Goal: Task Accomplishment & Management: Complete application form

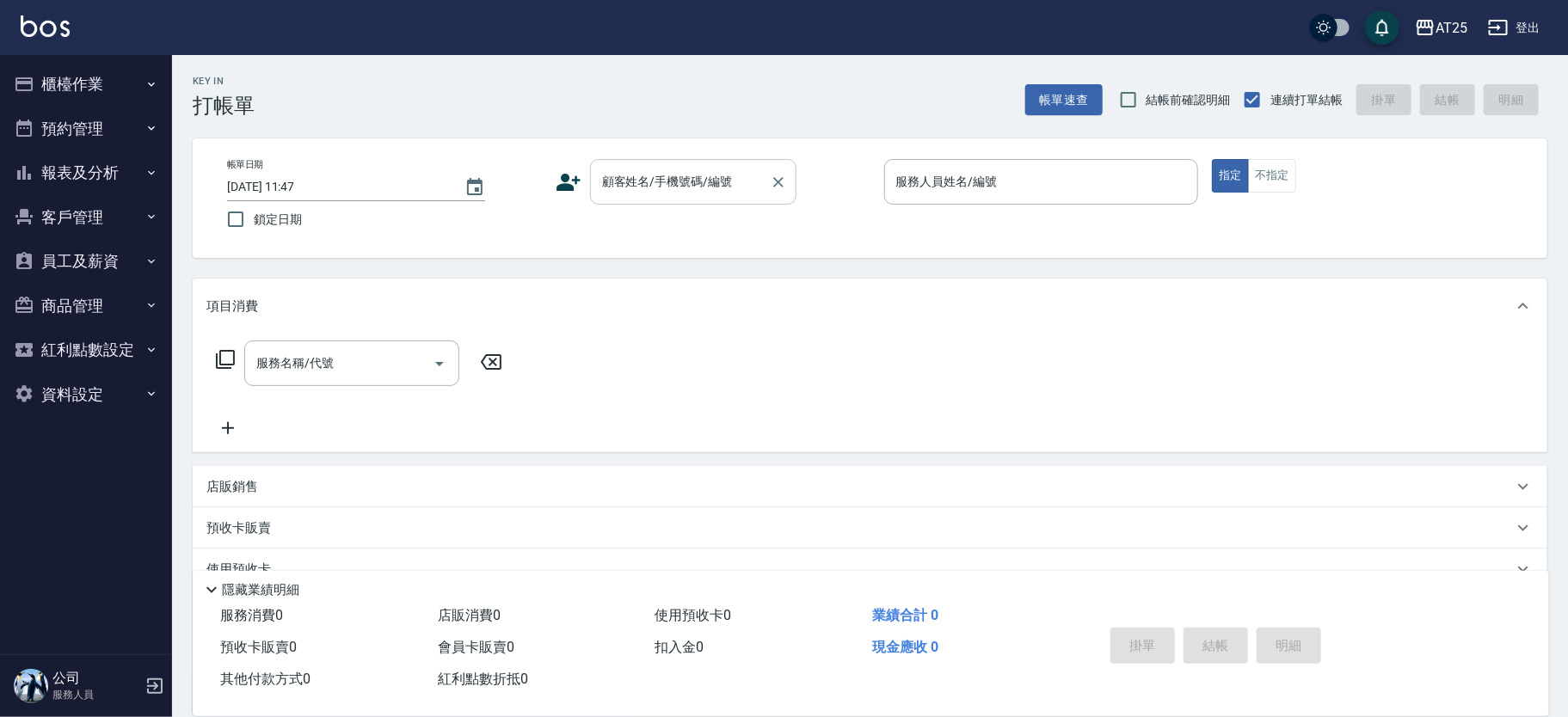
click at [670, 167] on div "顧客姓名/手機號碼/編號 顧客姓名/手機號碼/編號" at bounding box center [693, 182] width 207 height 45
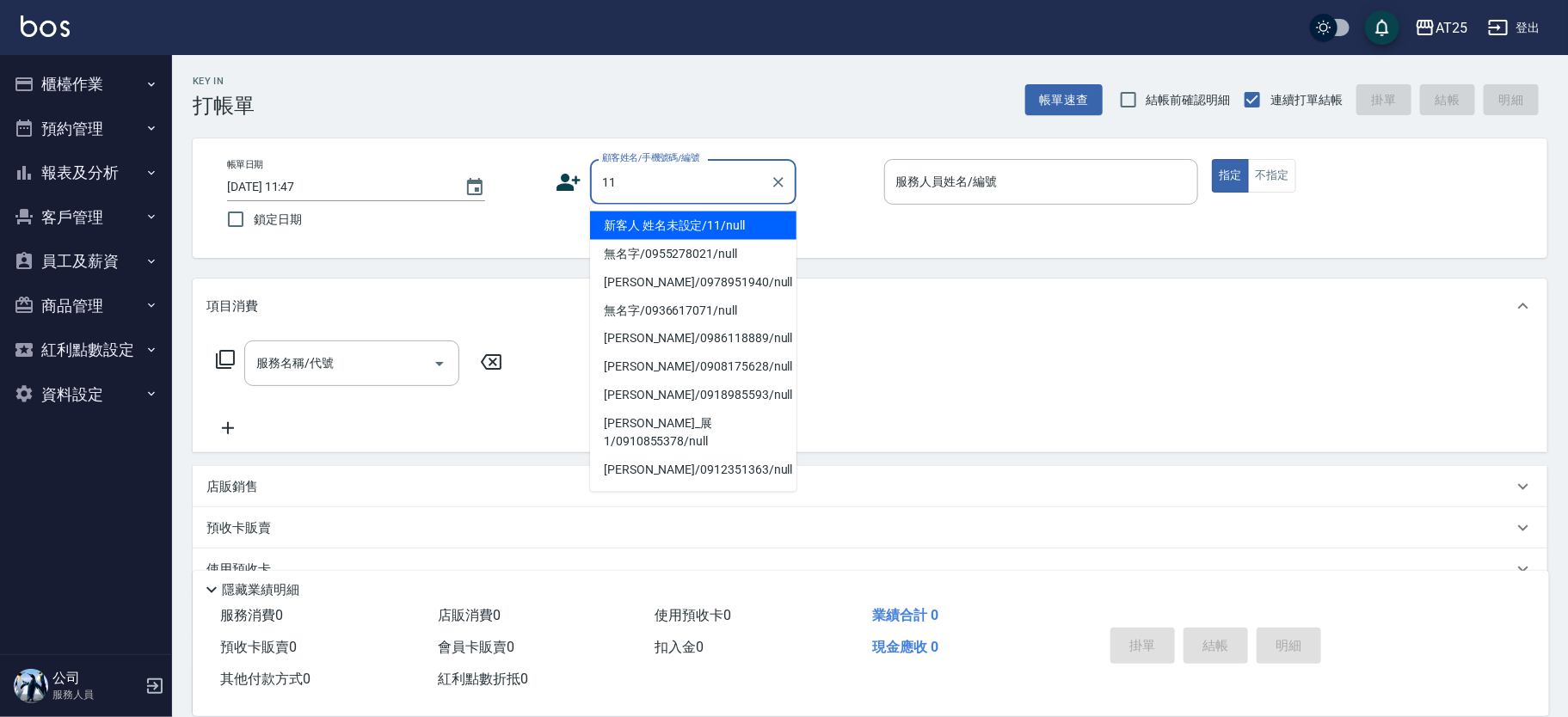
type input "新客人 姓名未設定/11/null"
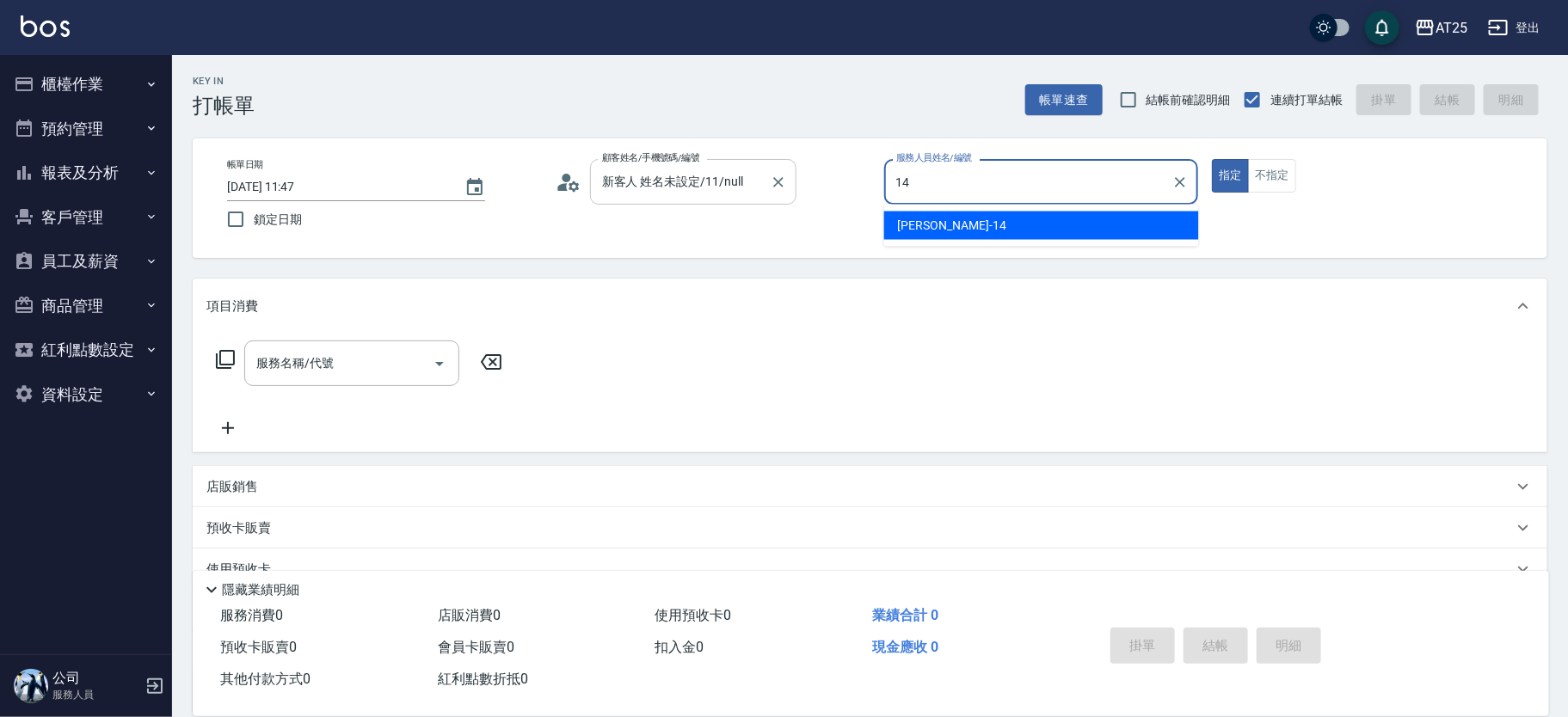
type input "[PERSON_NAME]-14"
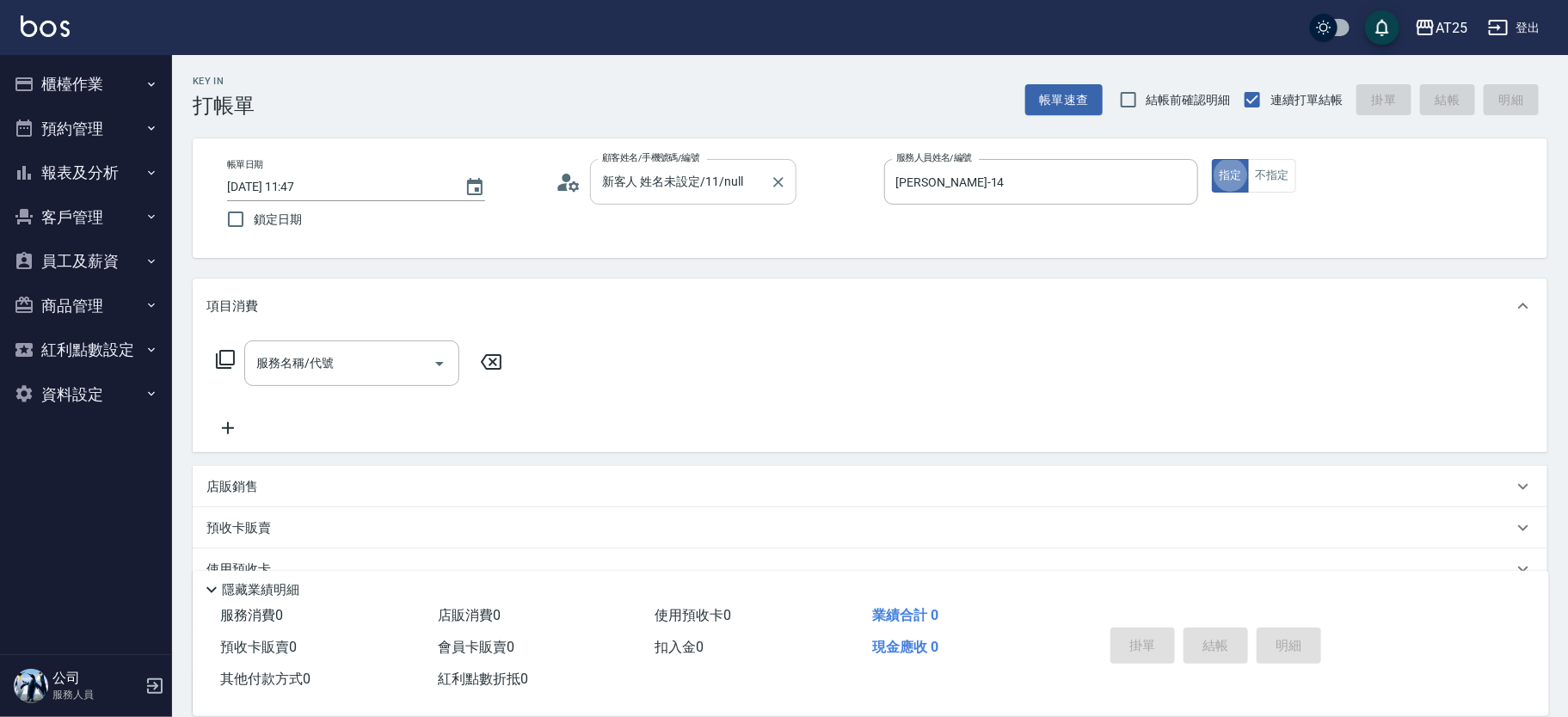
type button "true"
type input "201"
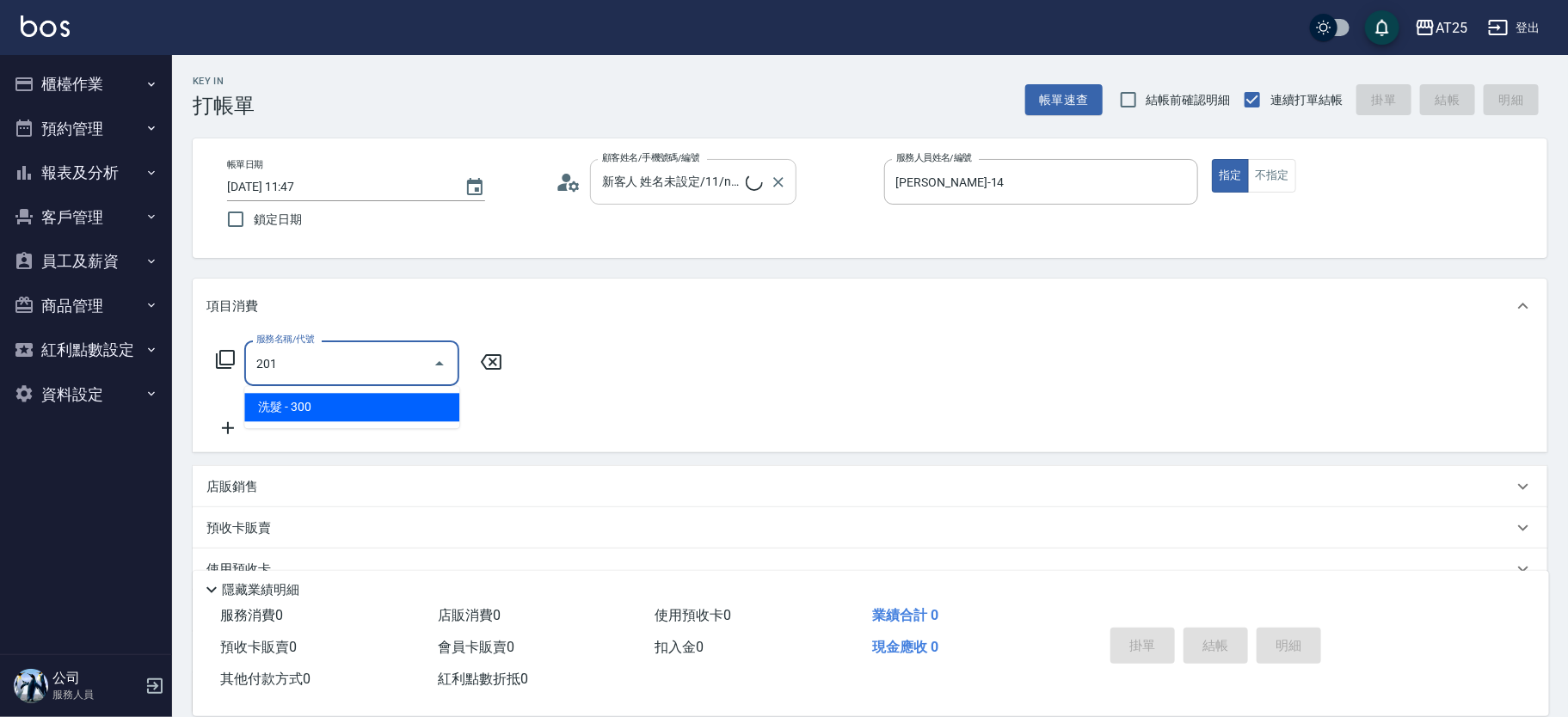
type input "30"
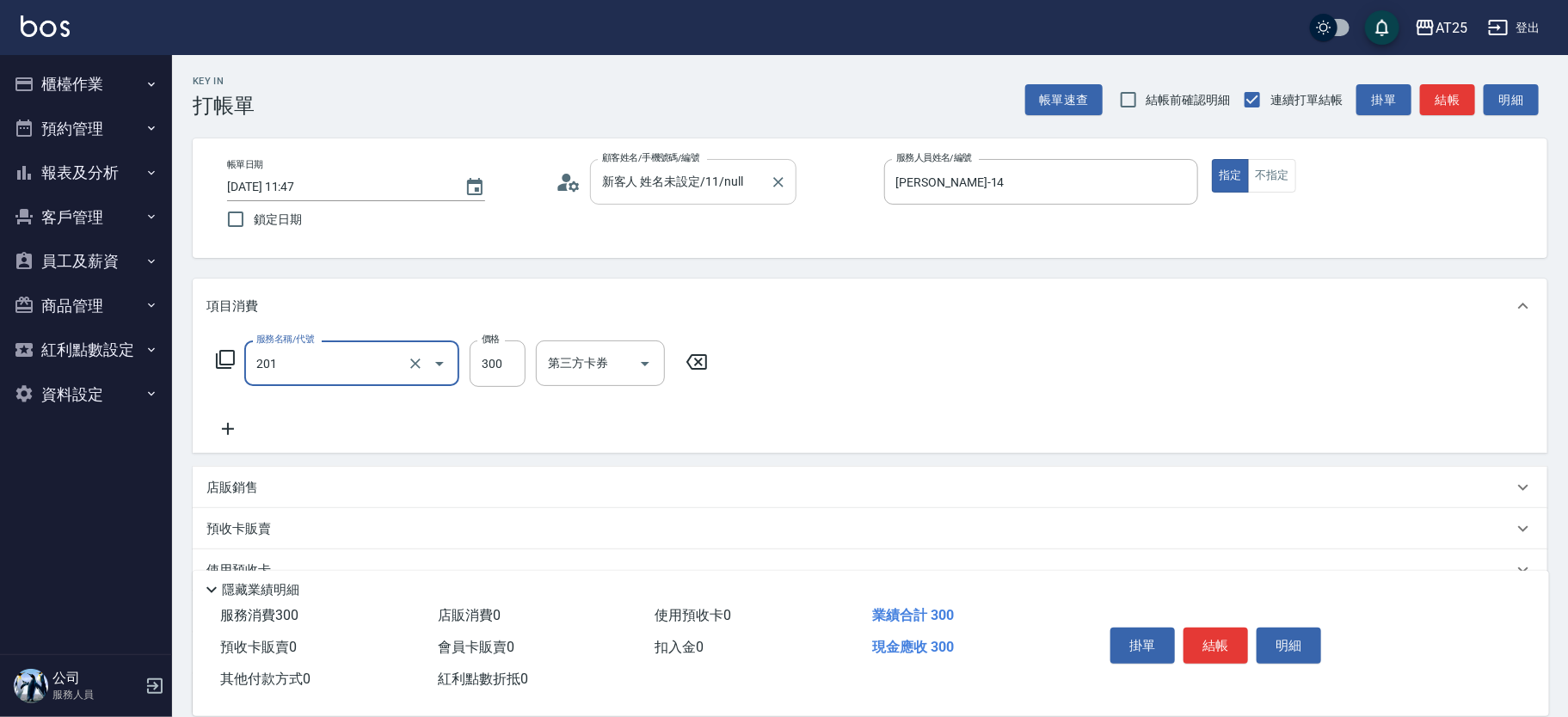
type input "洗髮(201)"
type input "0"
type input "40"
type input "400"
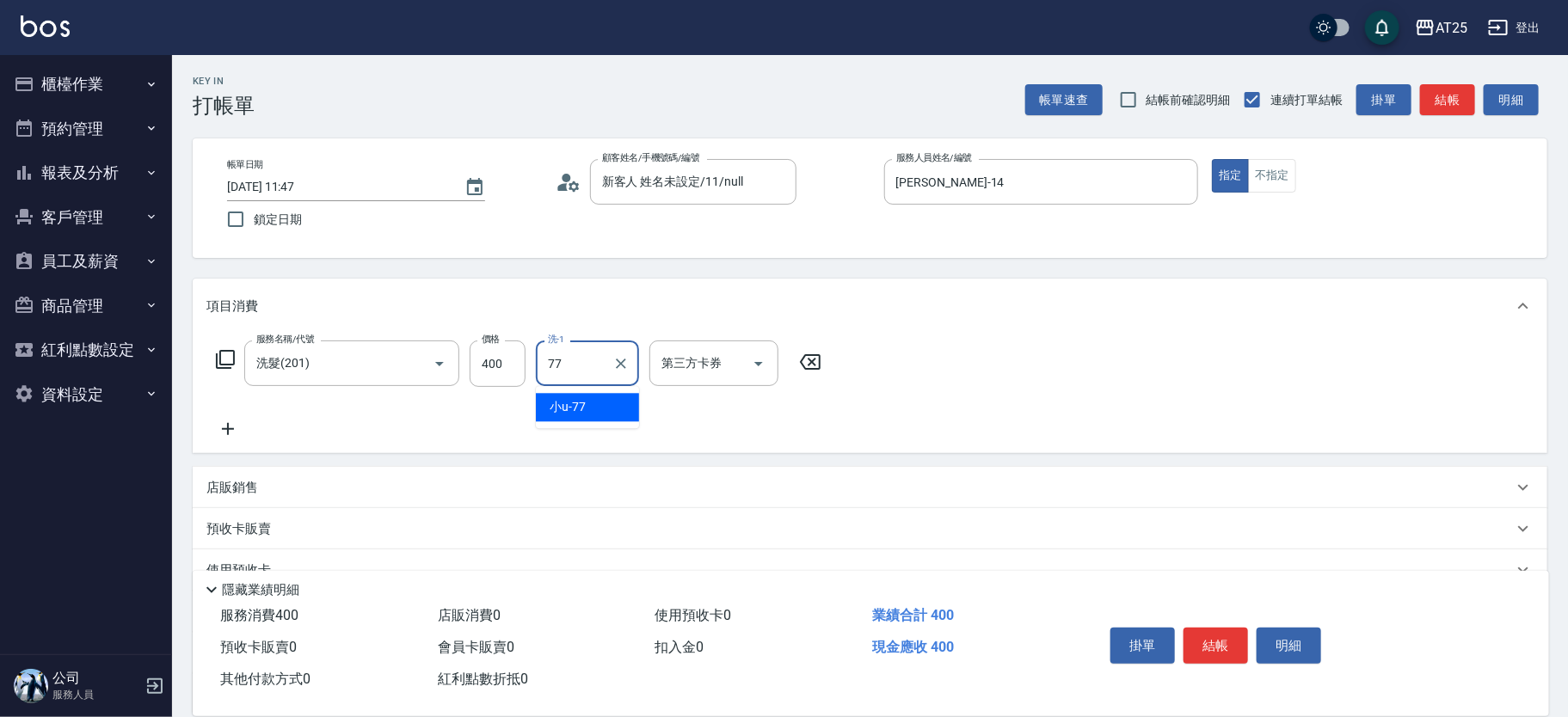
type input "小u-77"
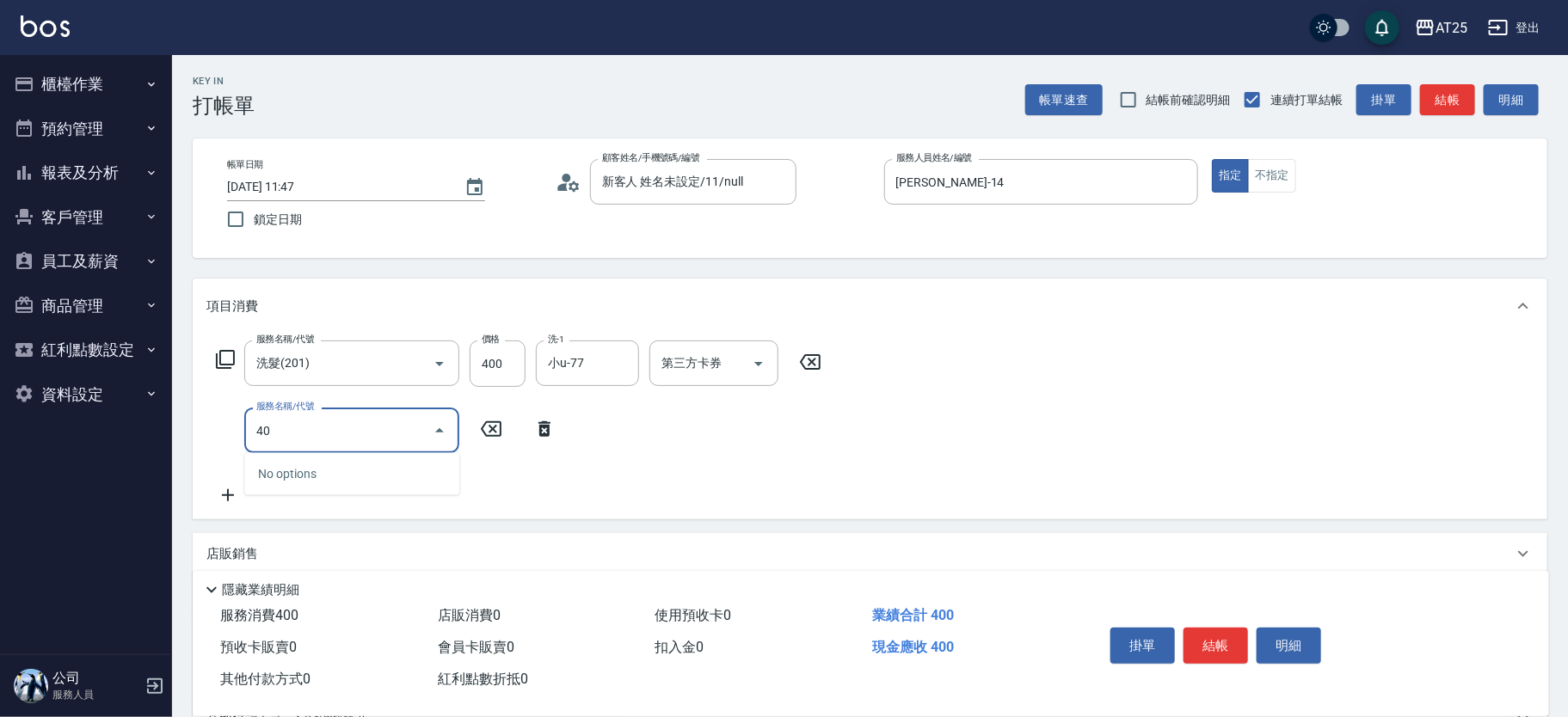
type input "401"
type input "70"
type input "剪髮(401)"
type input "40"
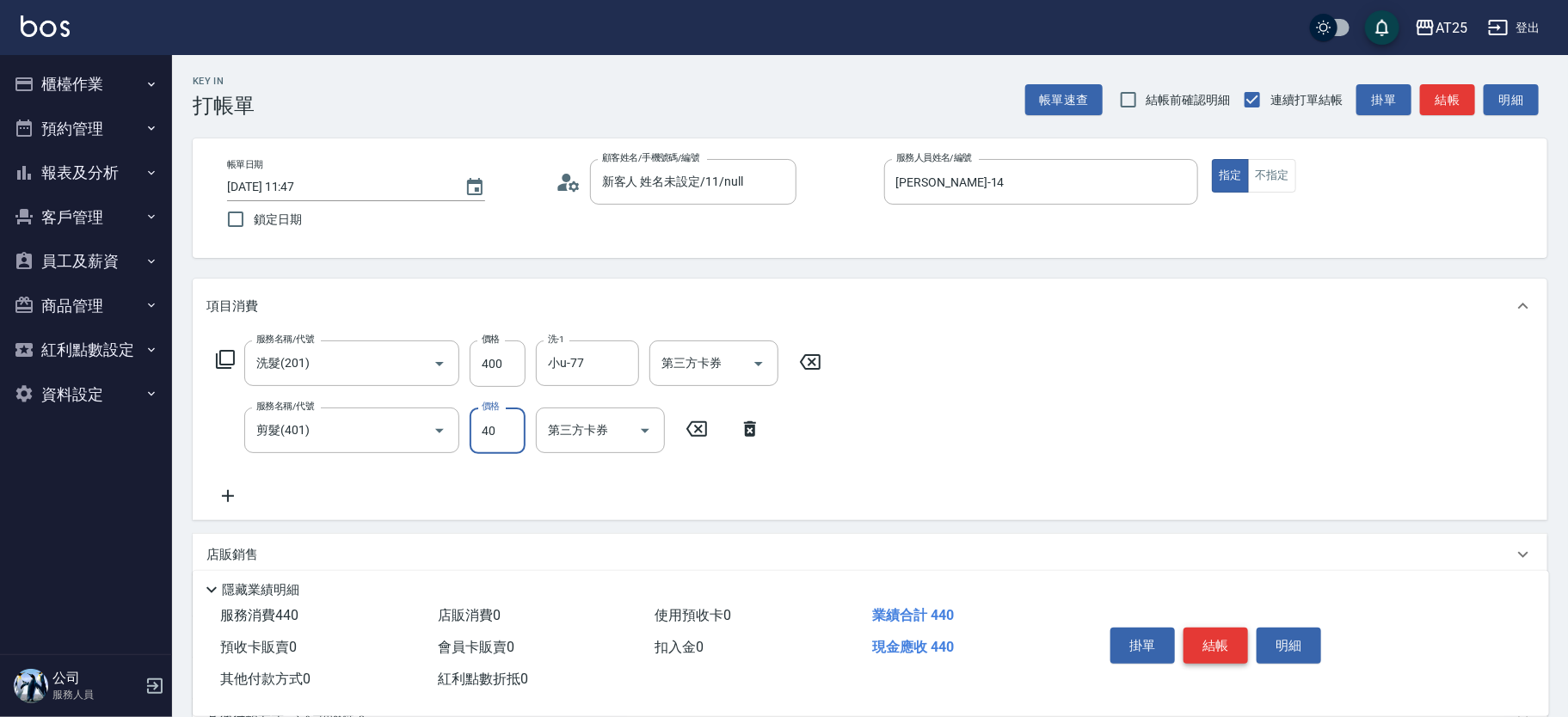
type input "80"
type input "400"
click at [1232, 632] on button "結帳" at bounding box center [1216, 646] width 64 height 36
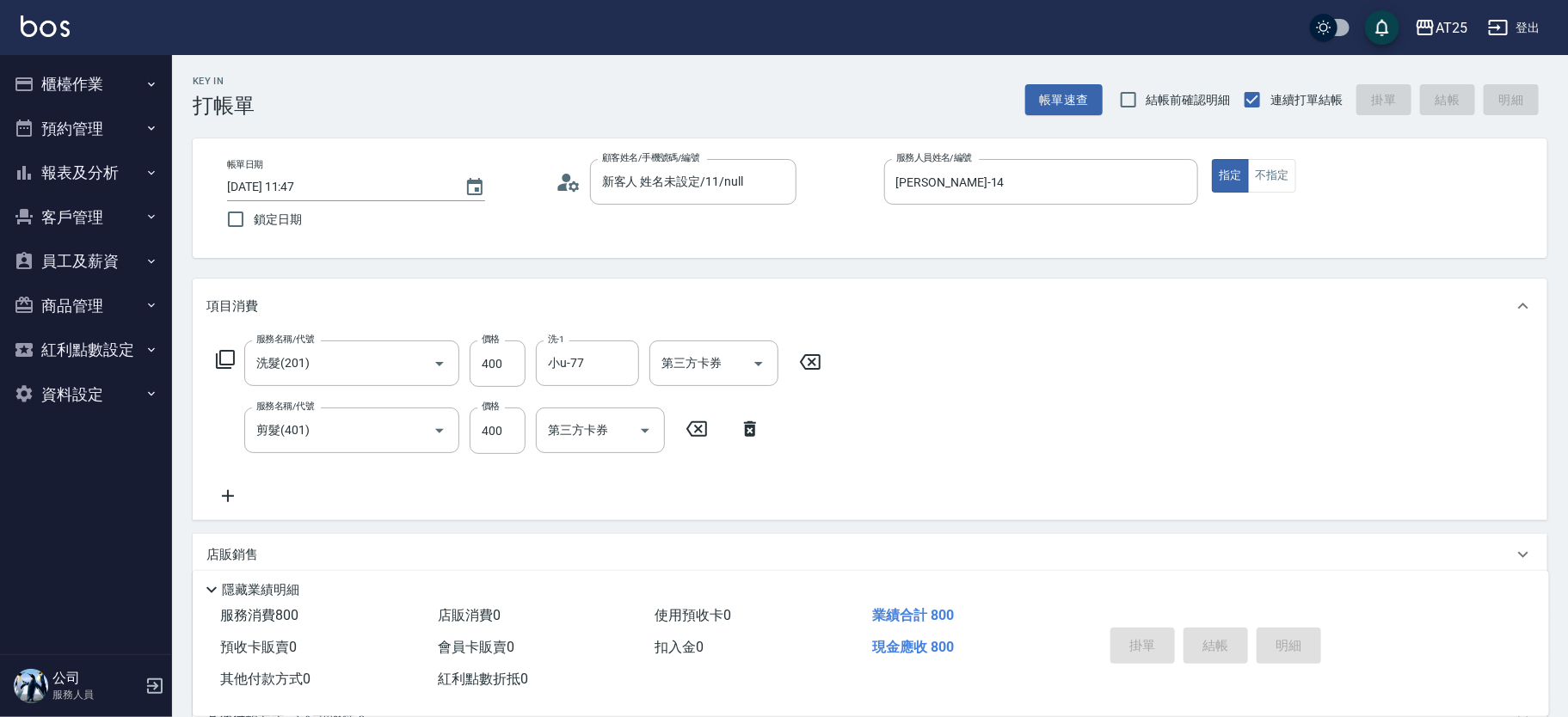
type input "[DATE] 12:53"
type input "0"
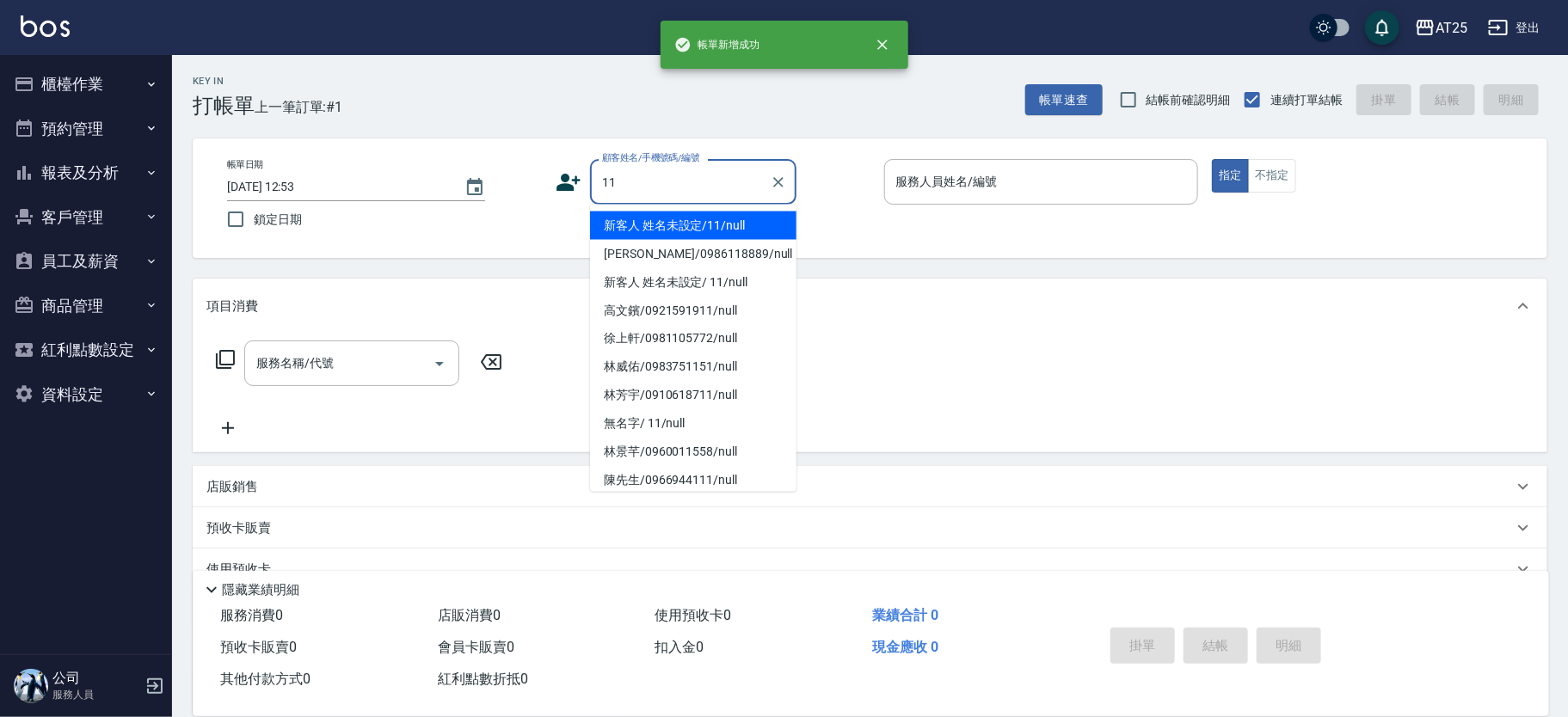
type input "新客人 姓名未設定/11/null"
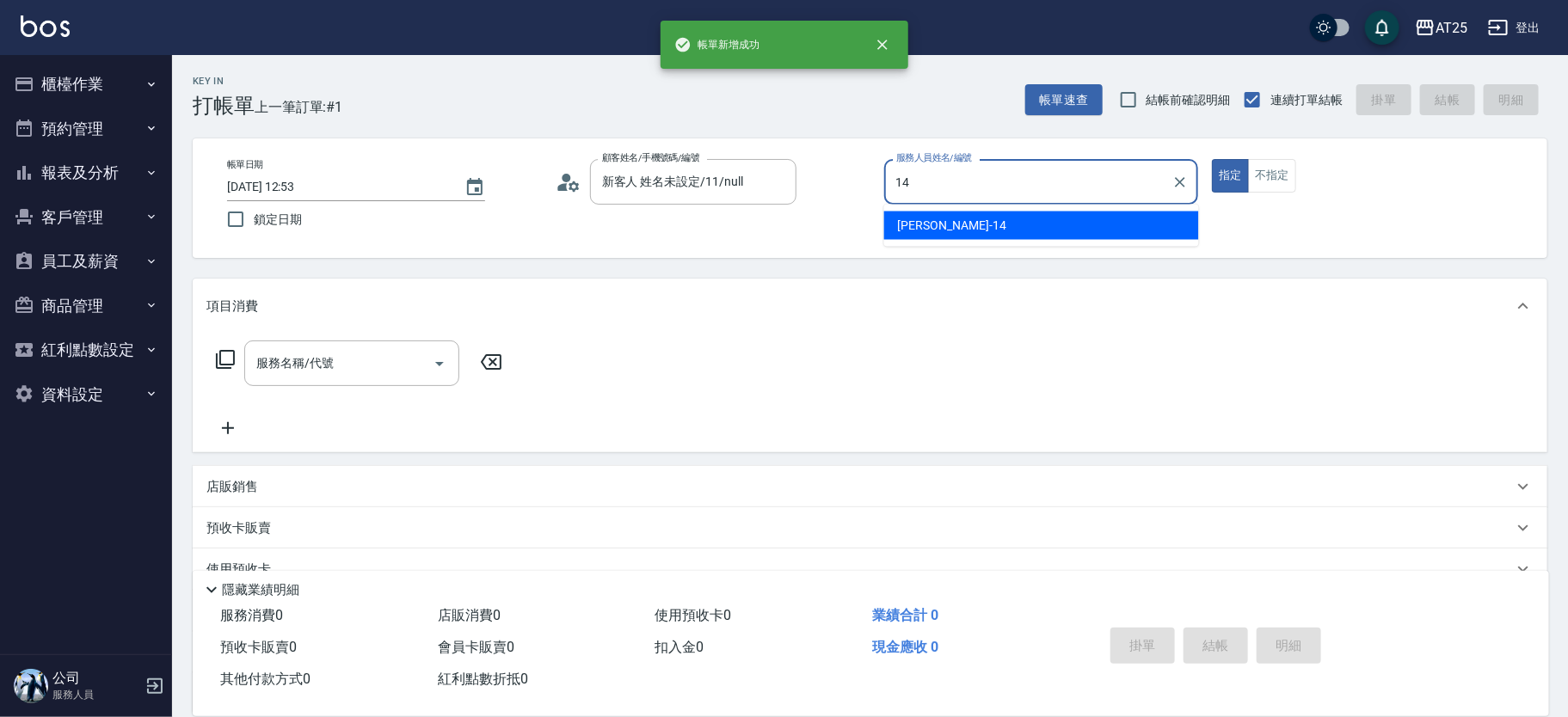
type input "[PERSON_NAME]-14"
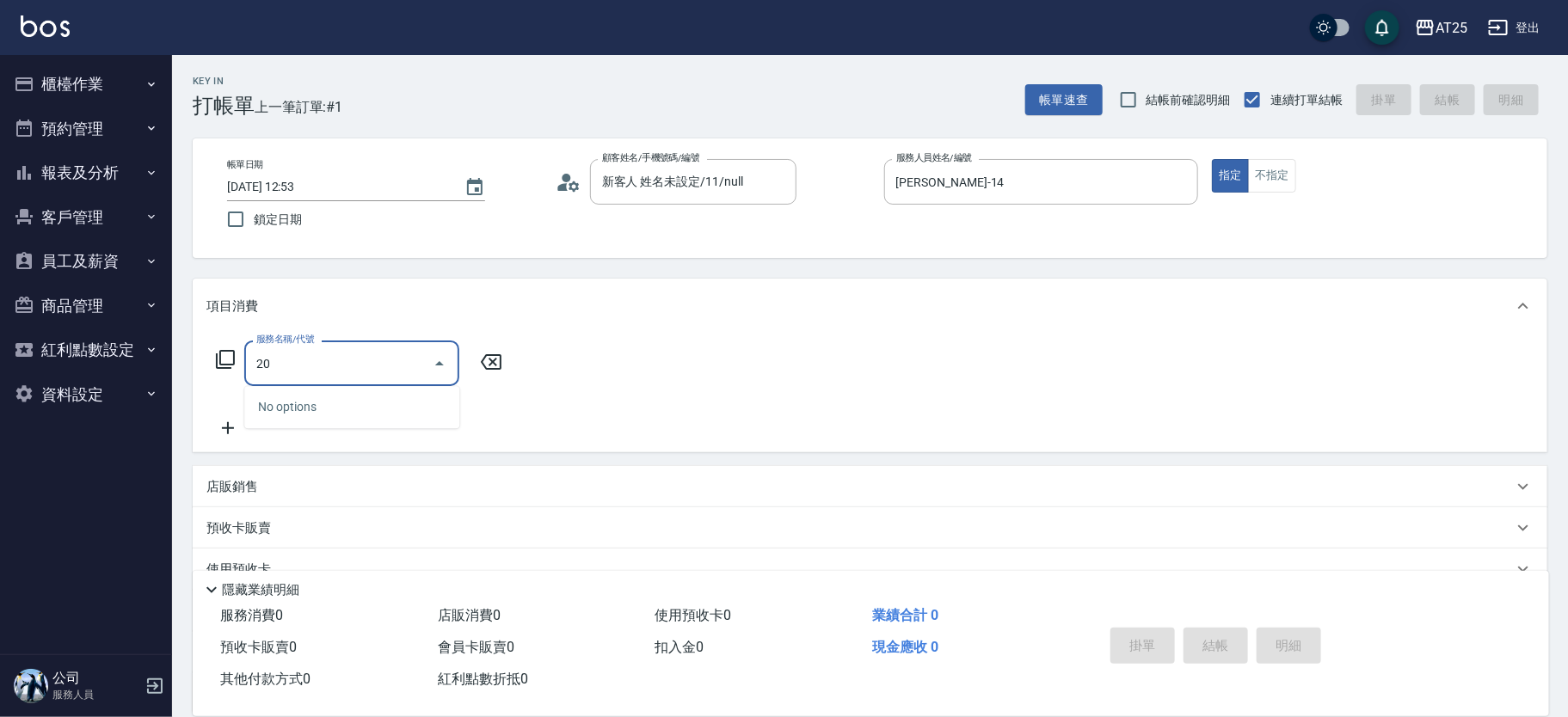
type input "2"
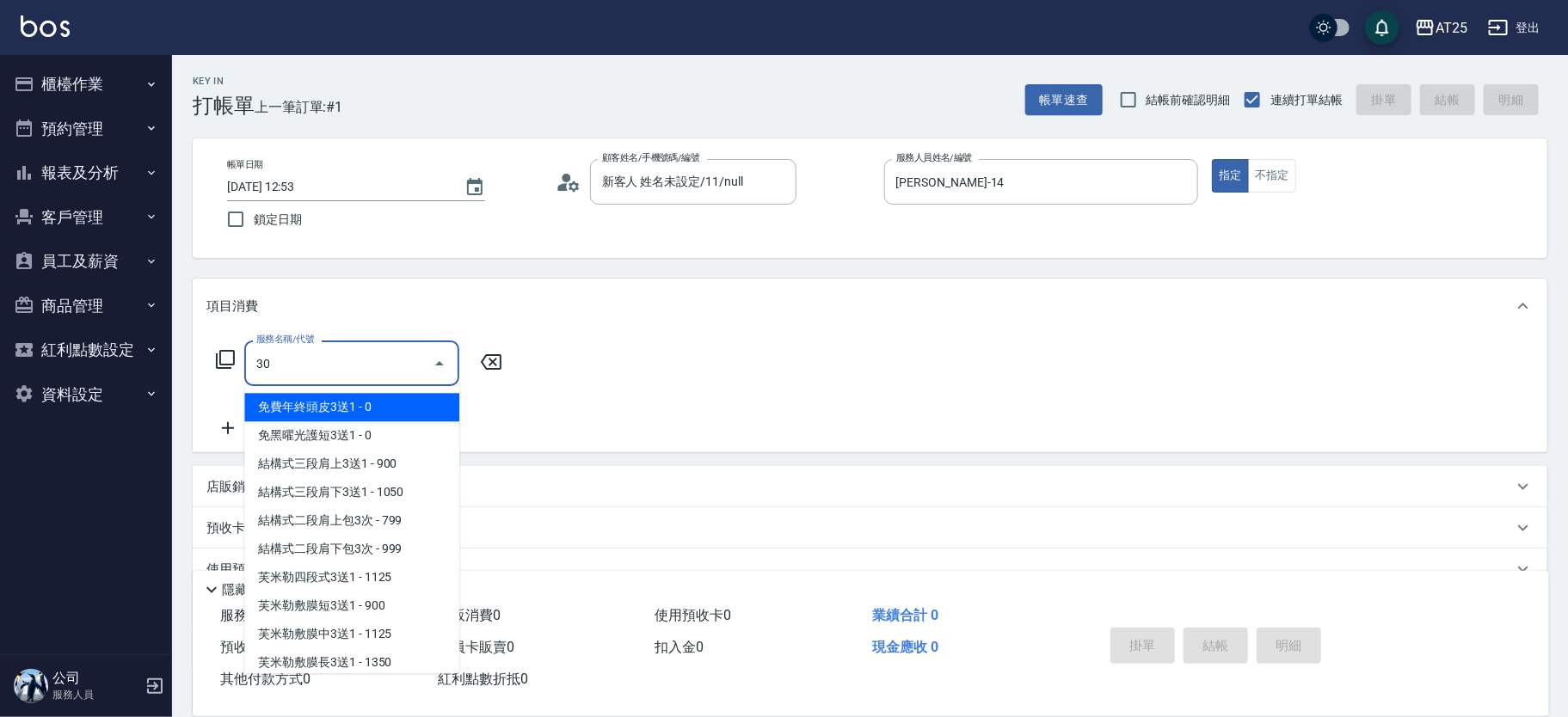
type input "301"
type input "150"
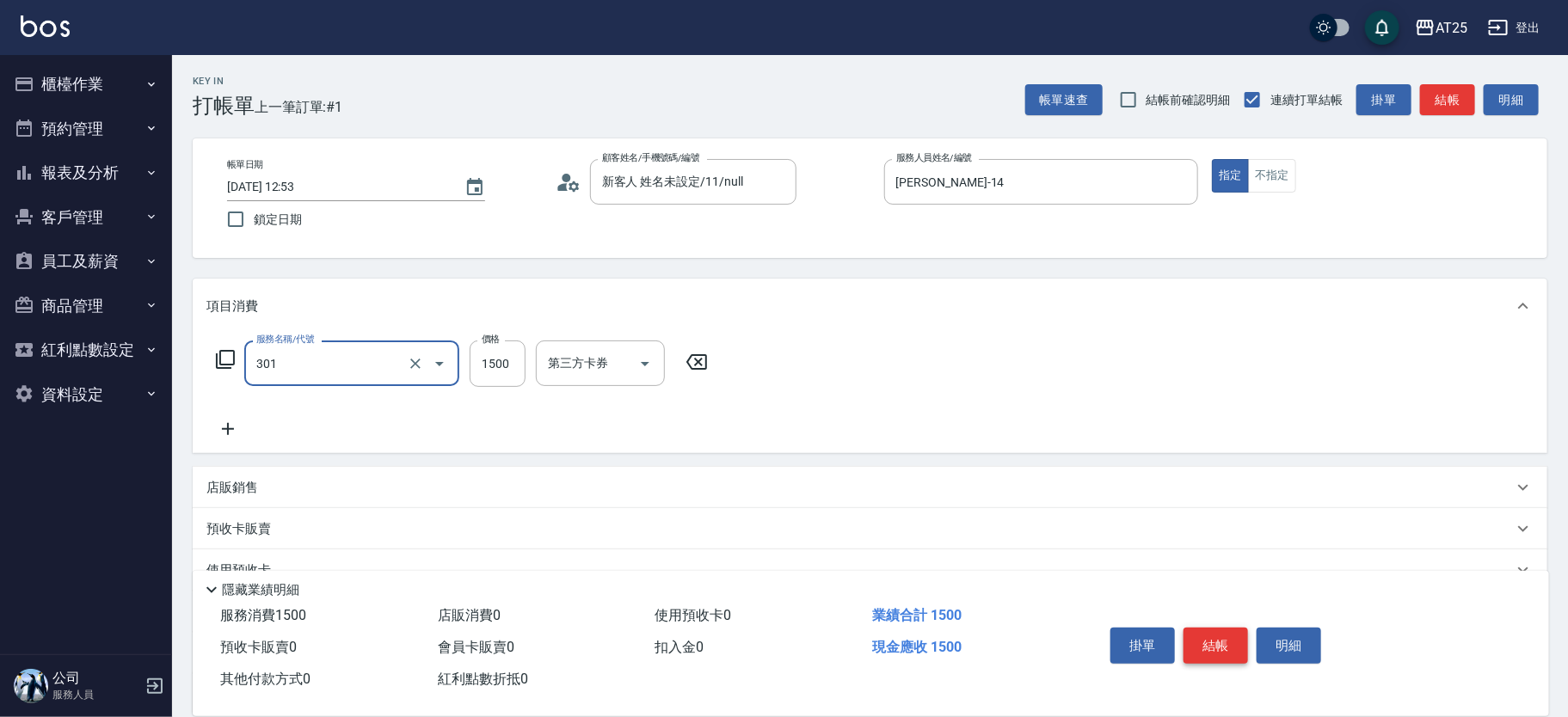
type input "燙髮(301)"
type input "2"
type input "0"
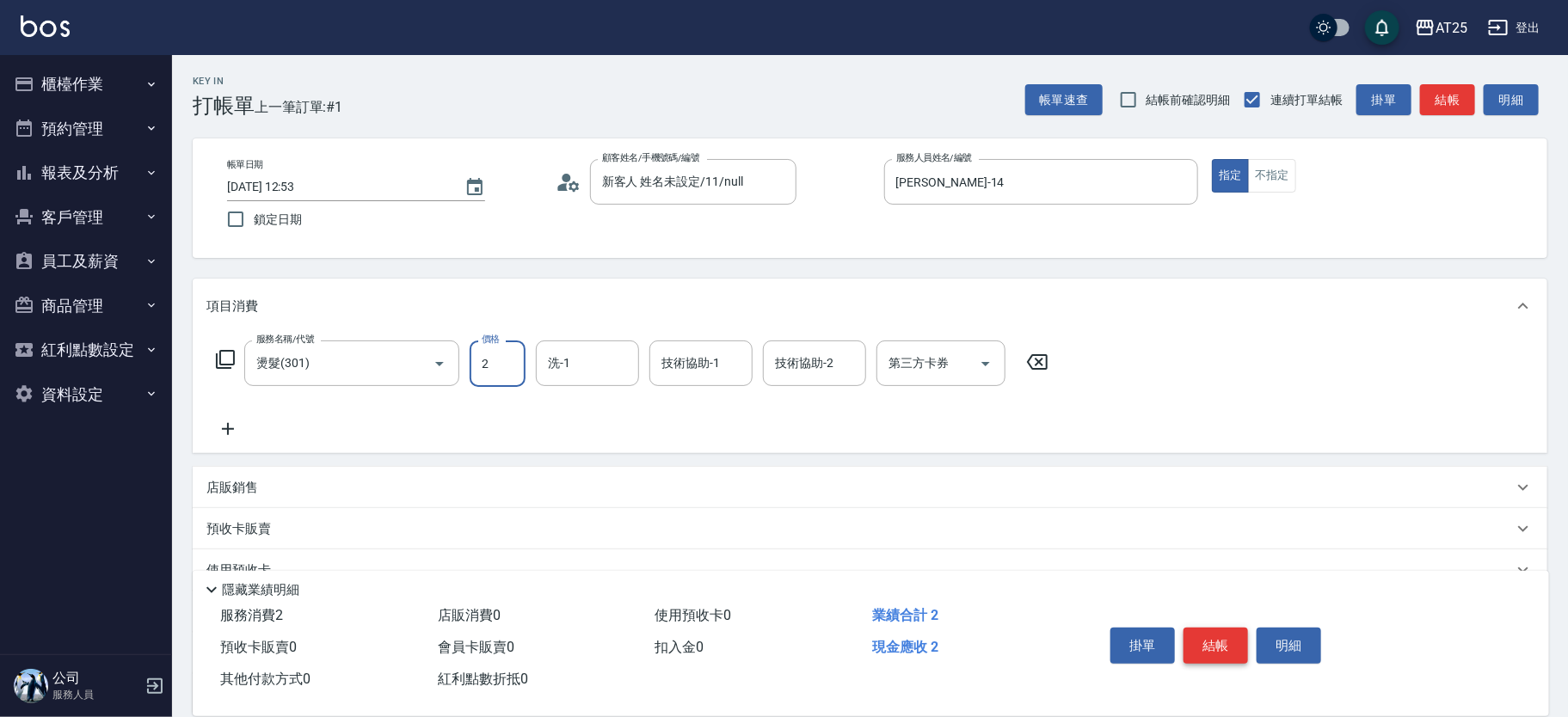
type input "25"
type input "20"
type input "250"
type input "2500"
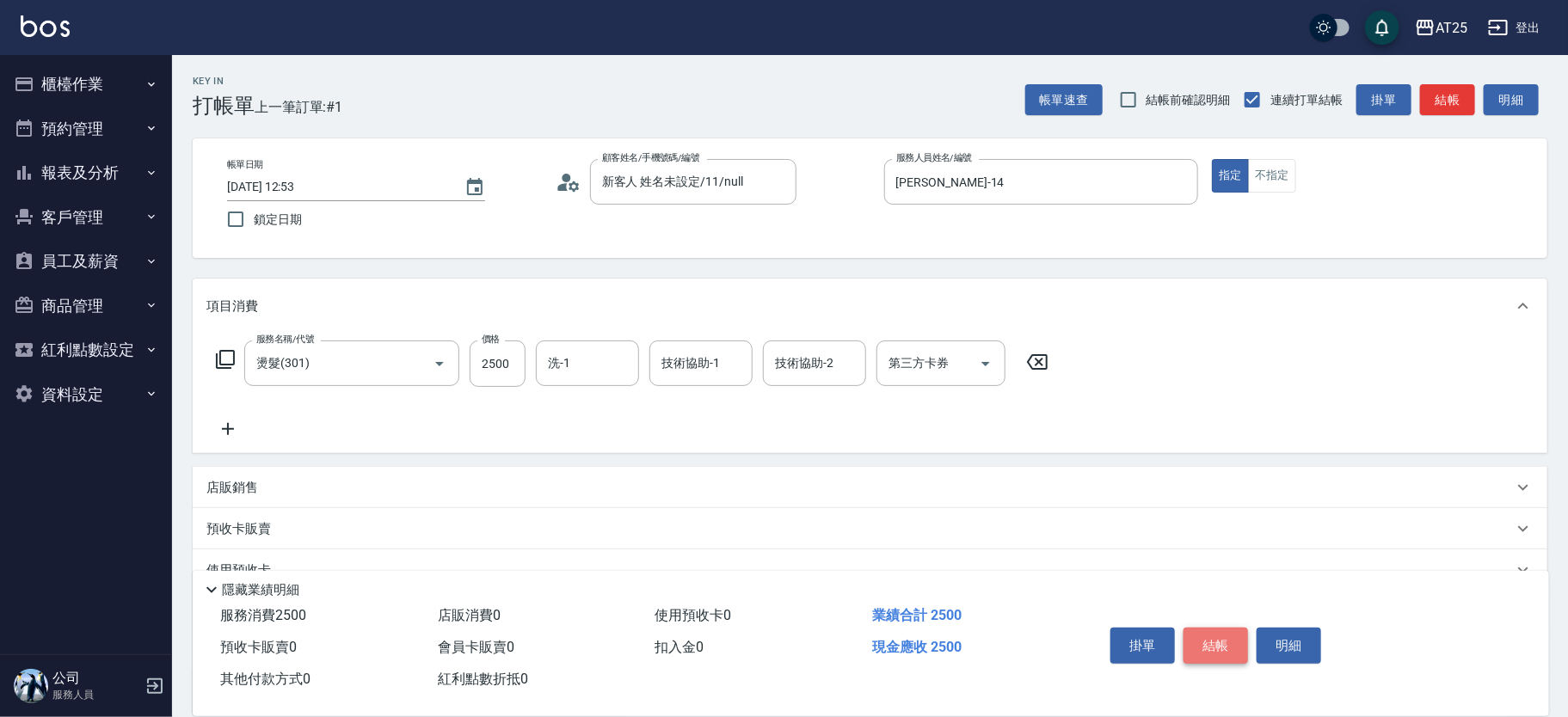
click at [1224, 635] on button "結帳" at bounding box center [1216, 646] width 64 height 36
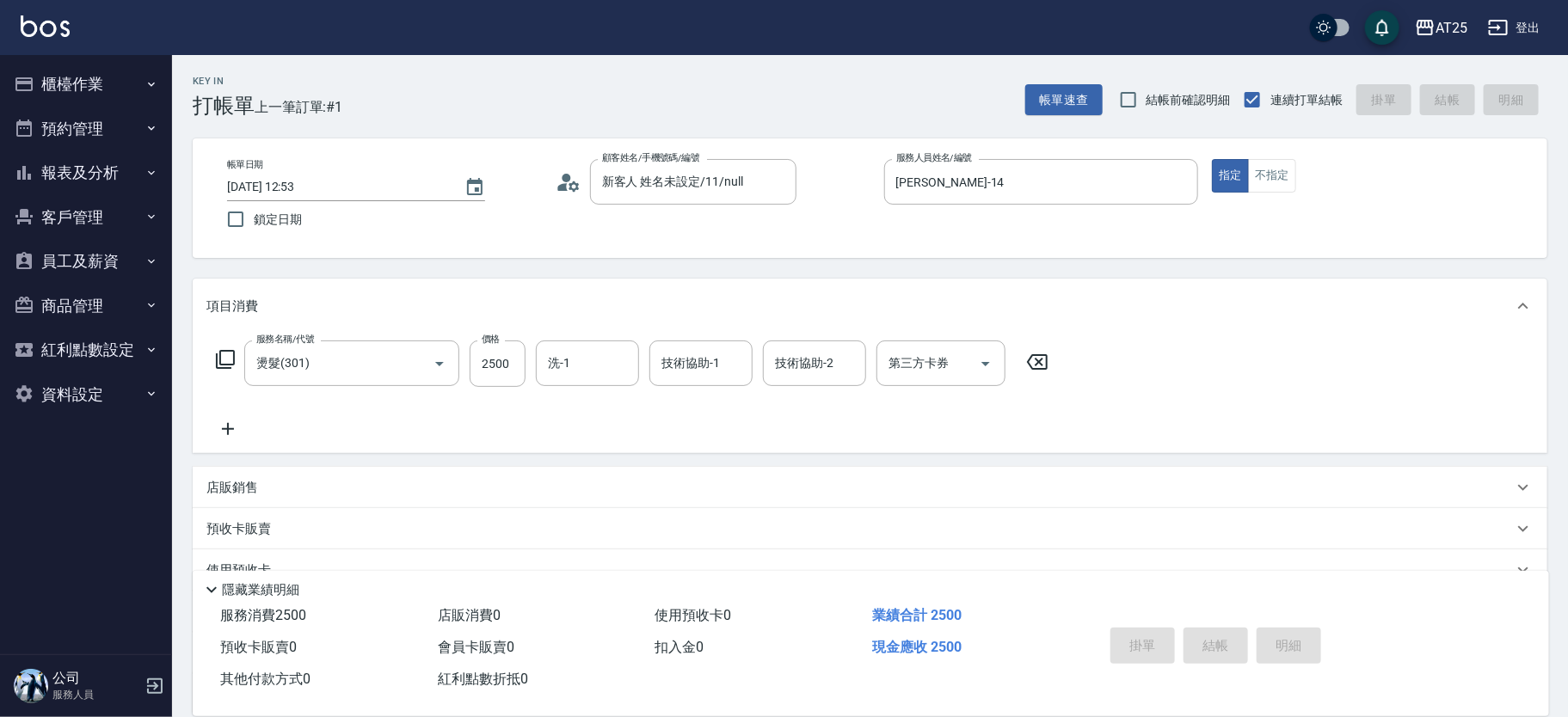
type input "0"
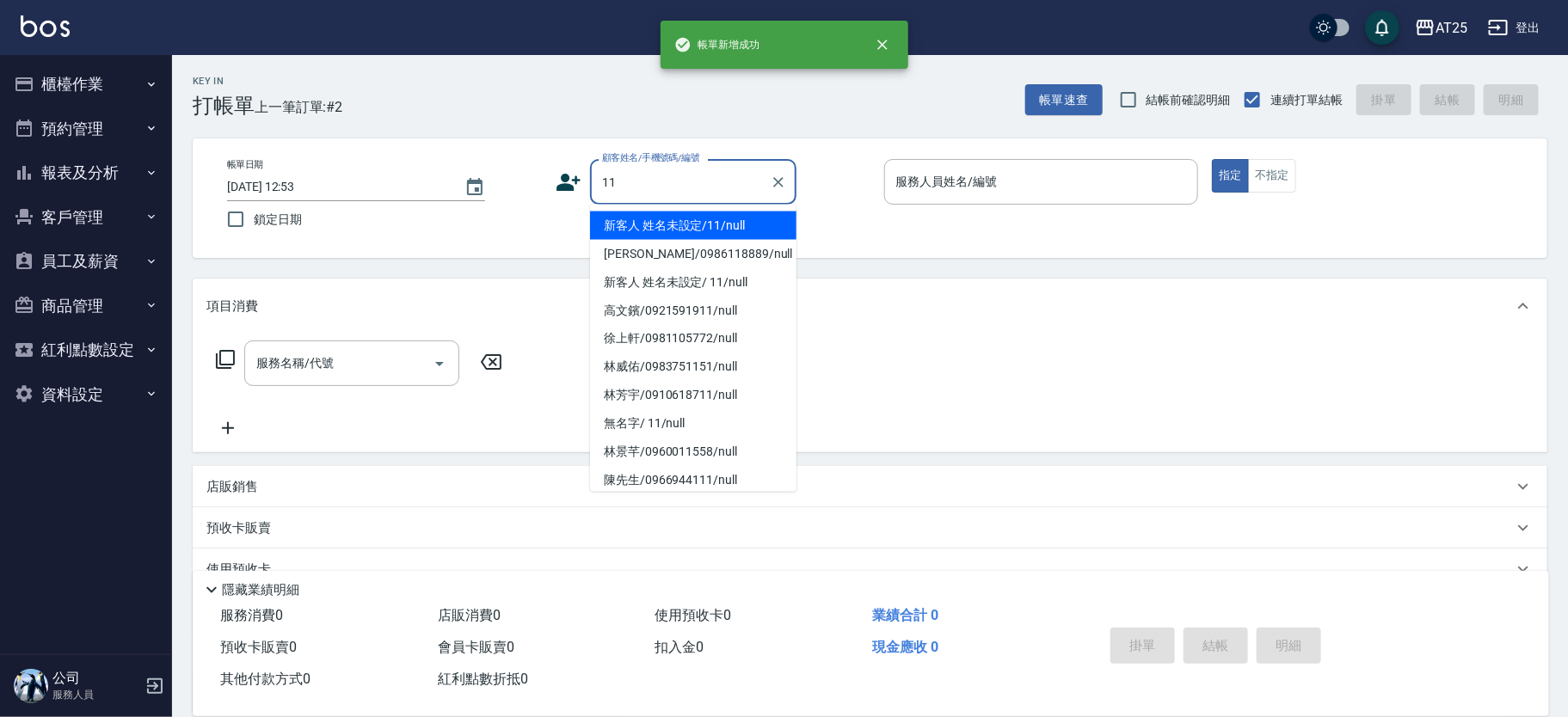
type input "新客人 姓名未設定/11/null"
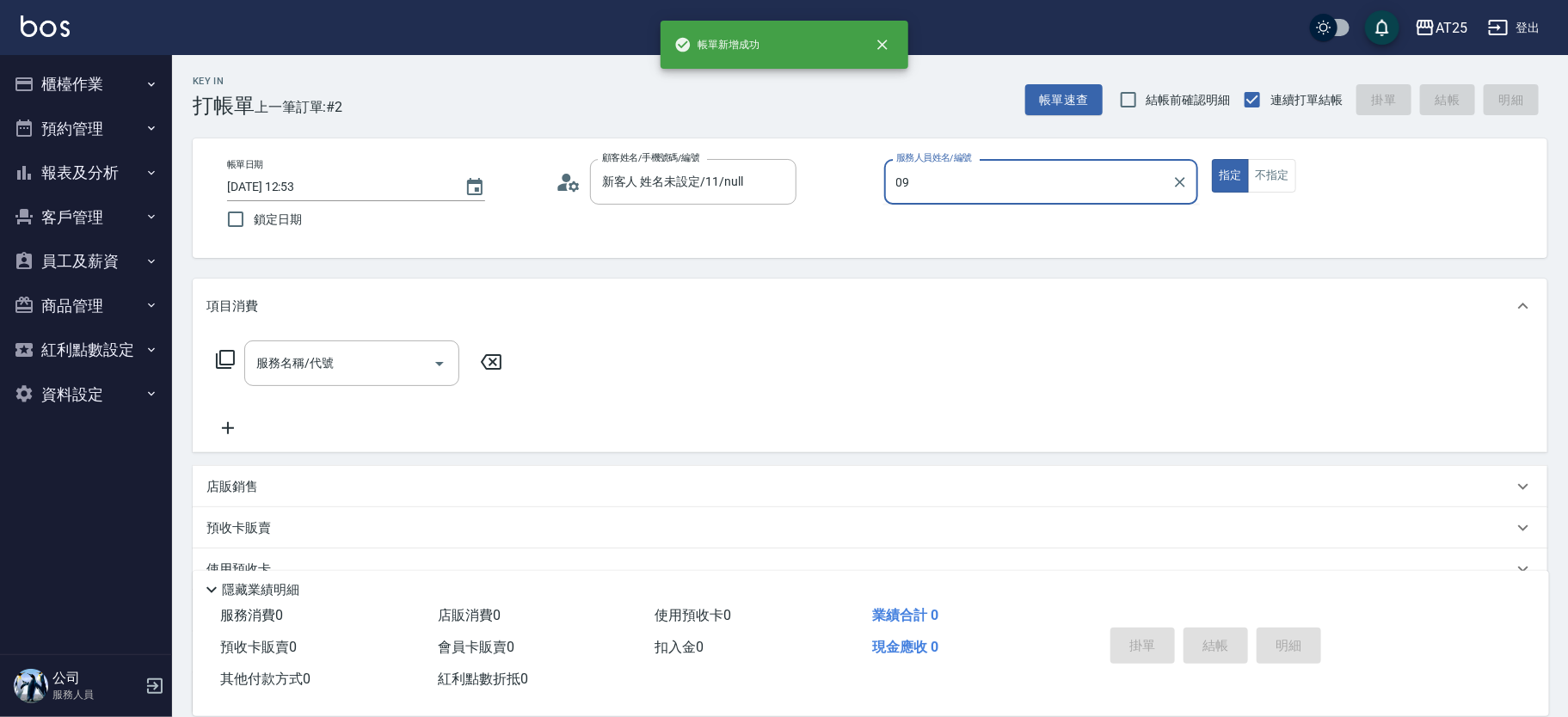
type input "[PERSON_NAME]-09"
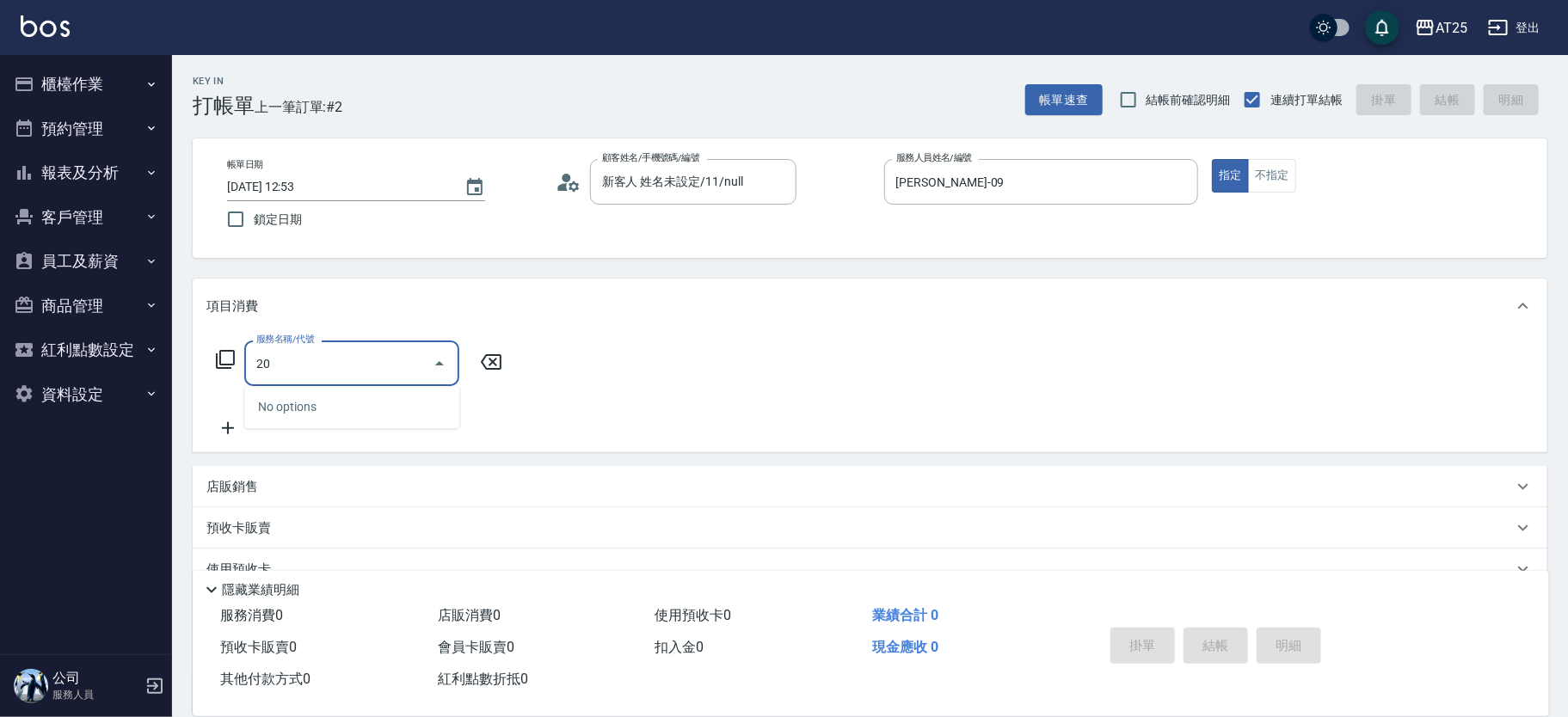
type input "201"
type input "30"
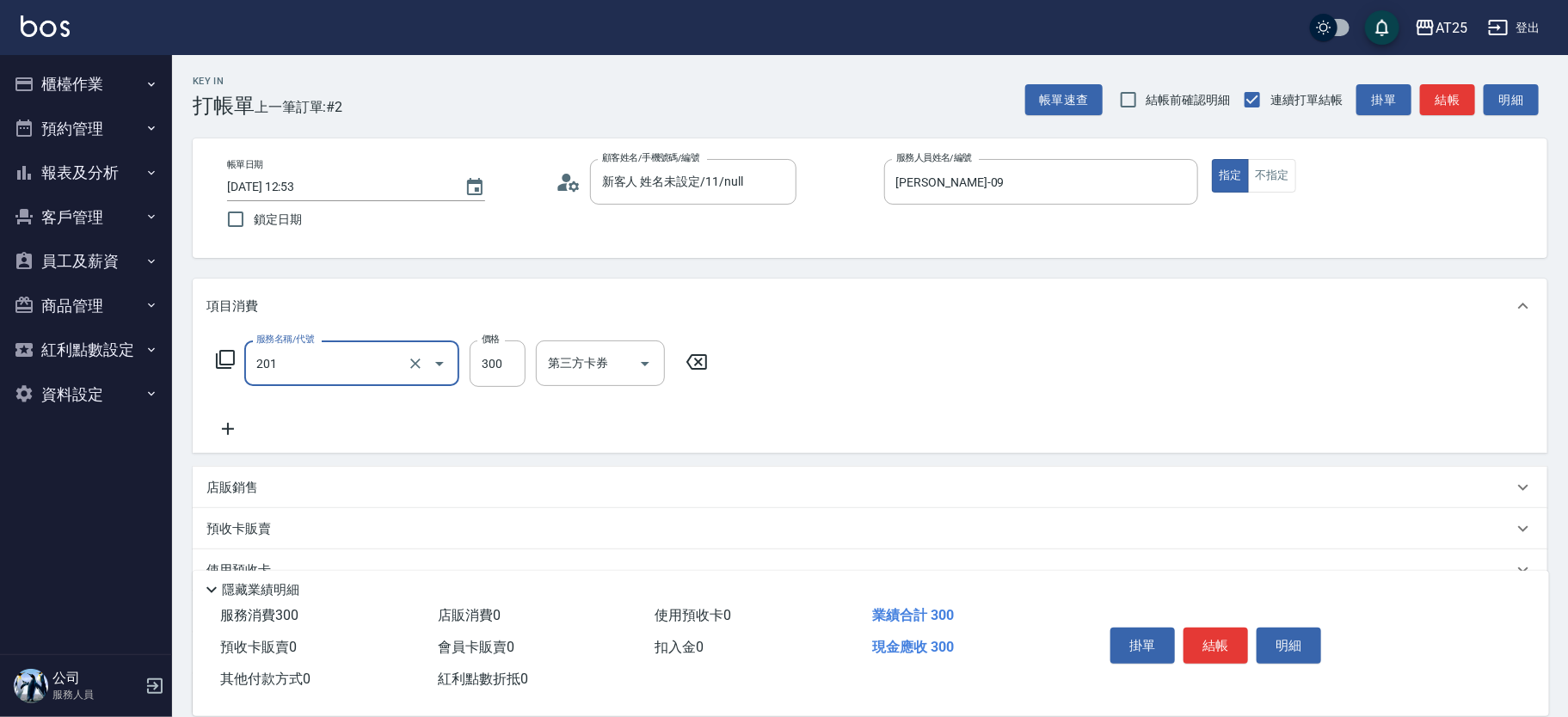
type input "洗髮(201)"
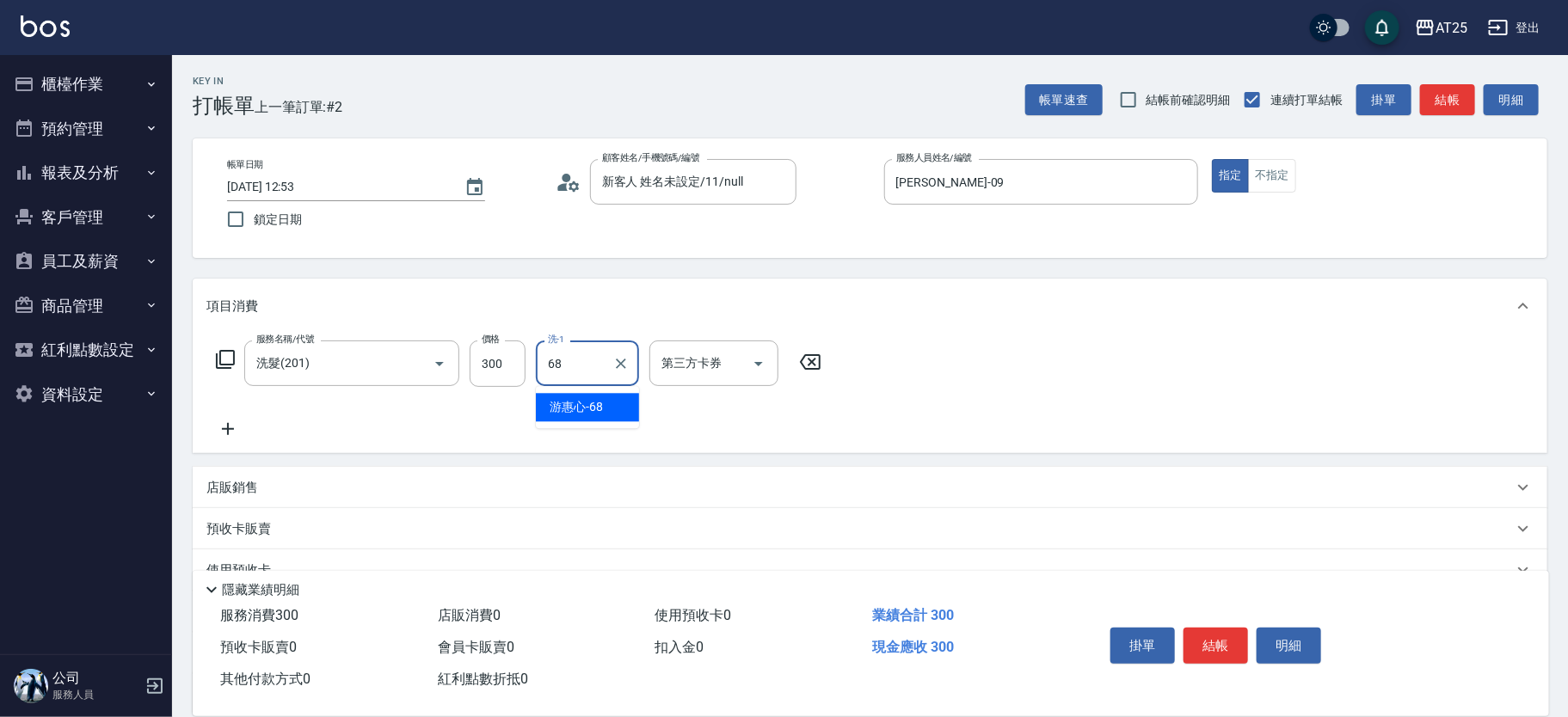
type input "游惠心-68"
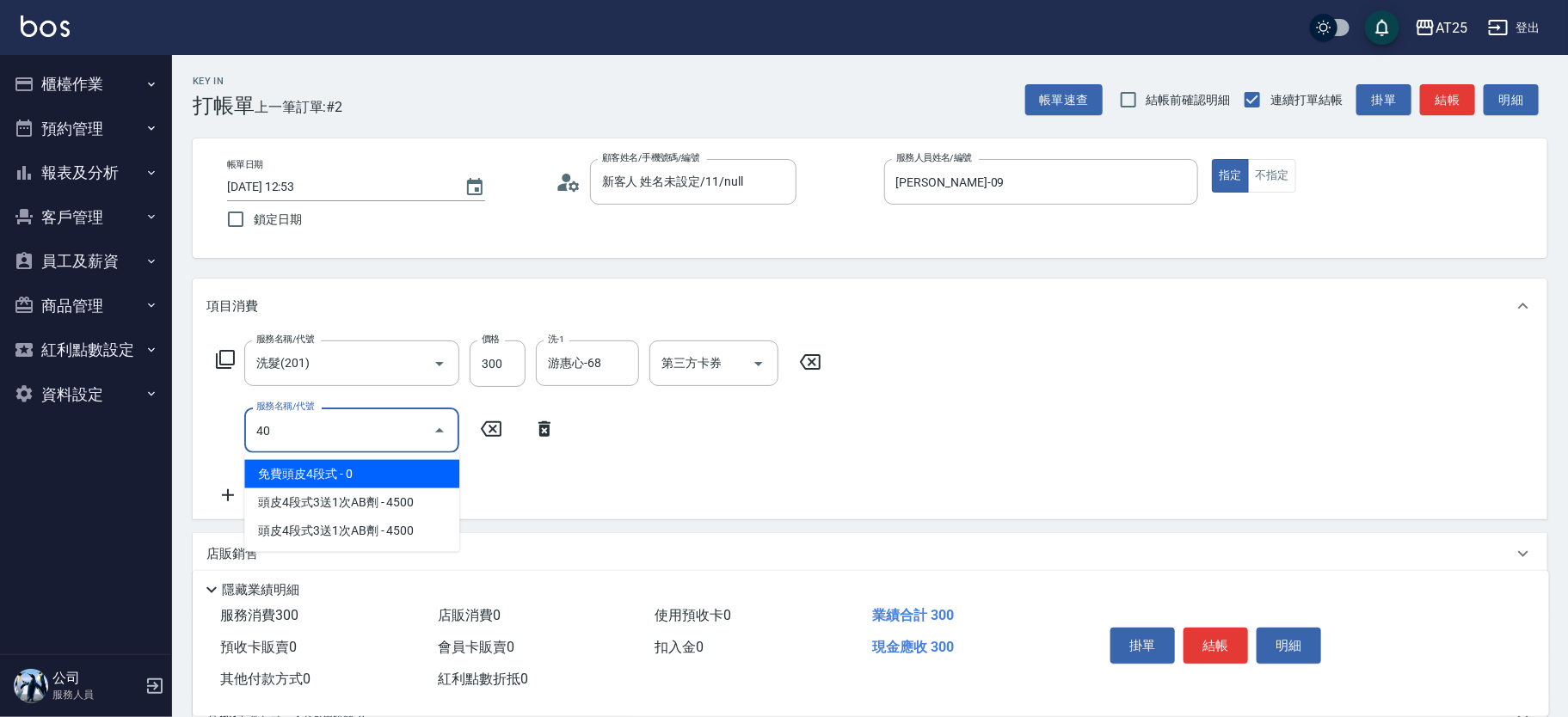
type input "401"
type input "60"
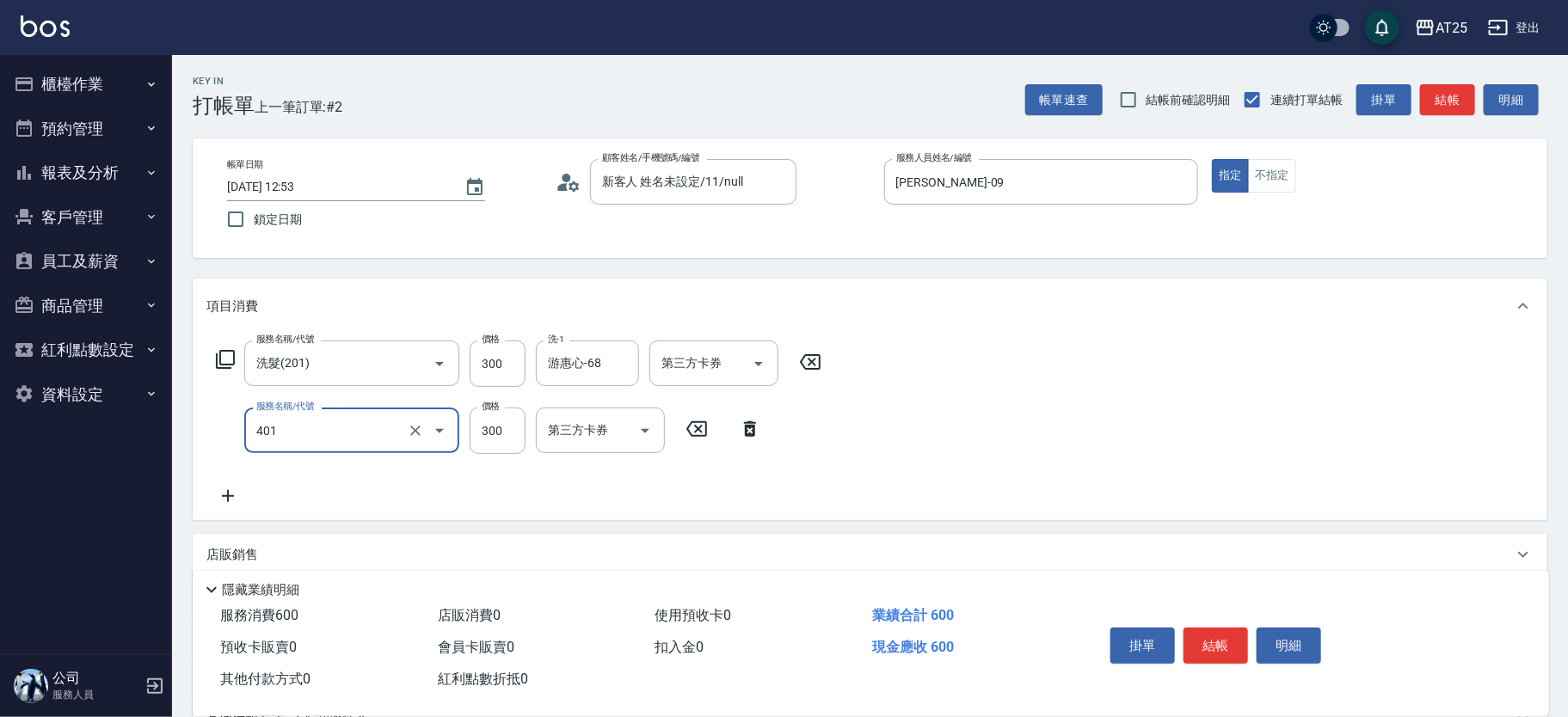
type input "剪髮(401)"
click at [1225, 639] on button "結帳" at bounding box center [1216, 646] width 64 height 36
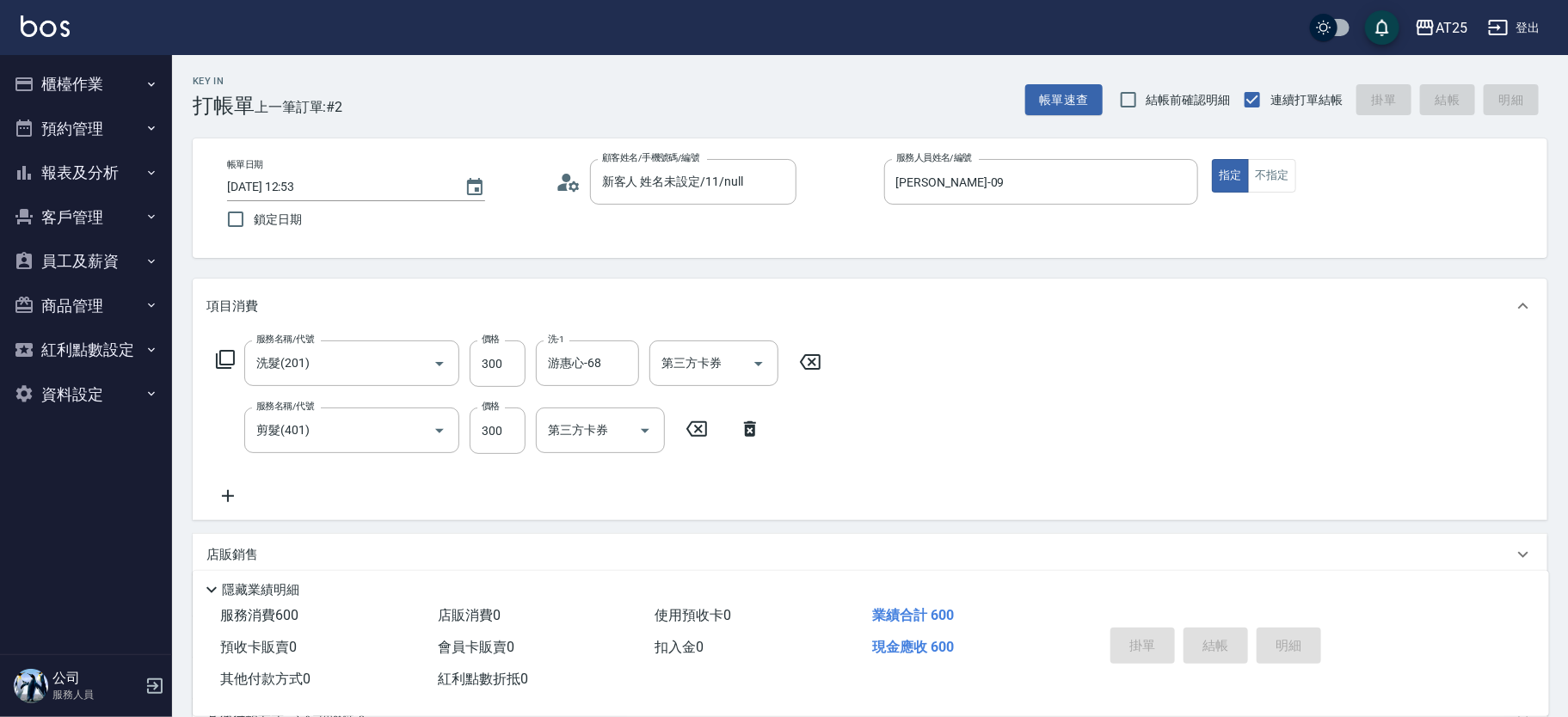
type input "0"
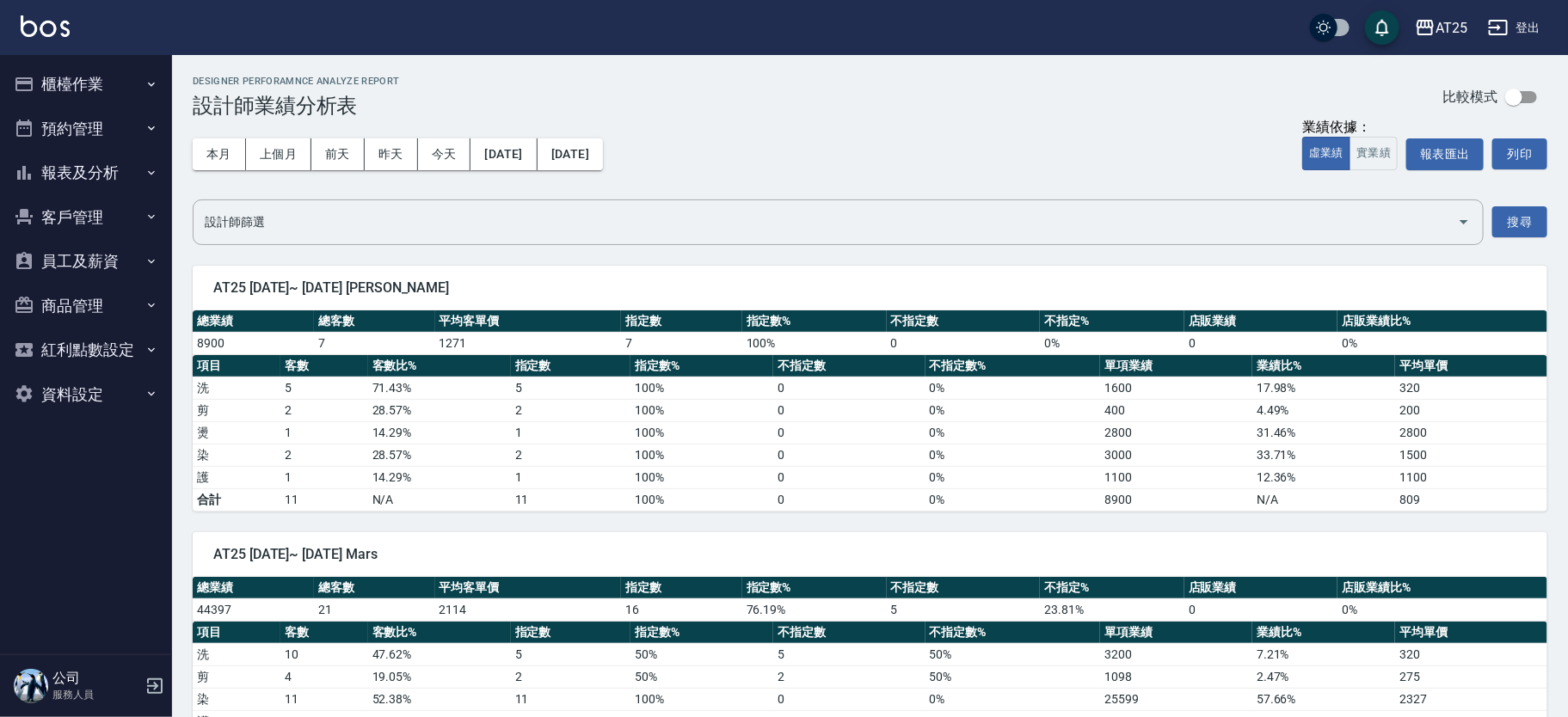
click at [98, 168] on button "報表及分析" at bounding box center [86, 172] width 159 height 44
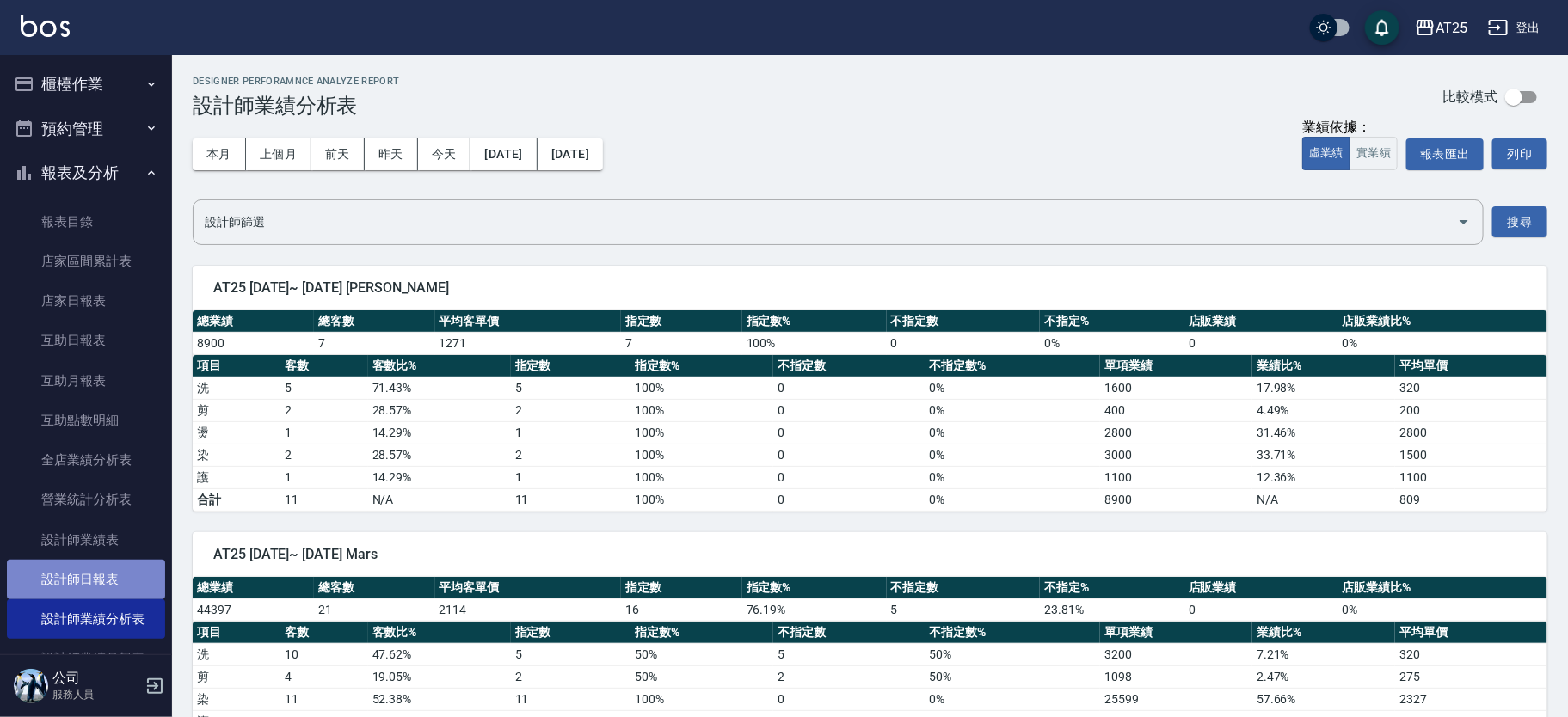
click at [91, 566] on link "設計師日報表" at bounding box center [86, 579] width 159 height 39
